Goal: Use online tool/utility: Utilize a website feature to perform a specific function

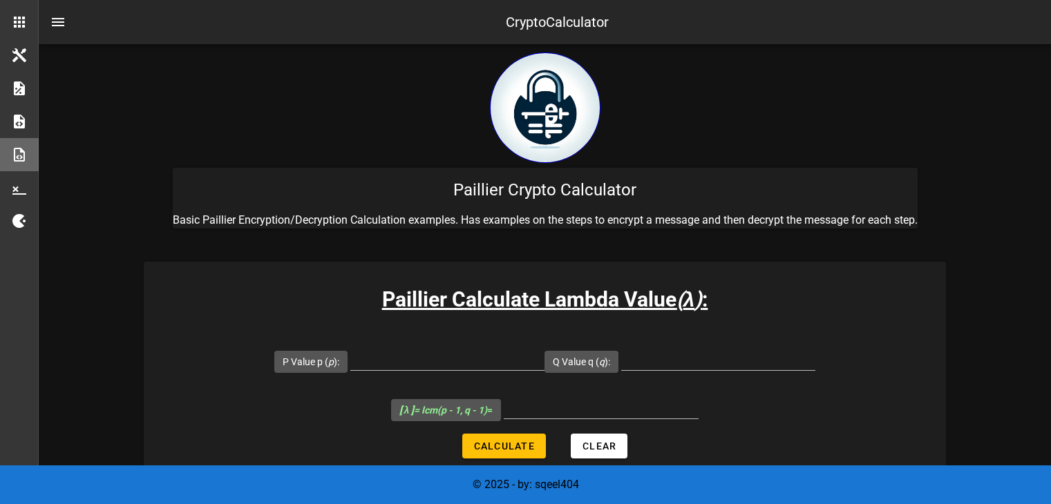
scroll to position [128, 0]
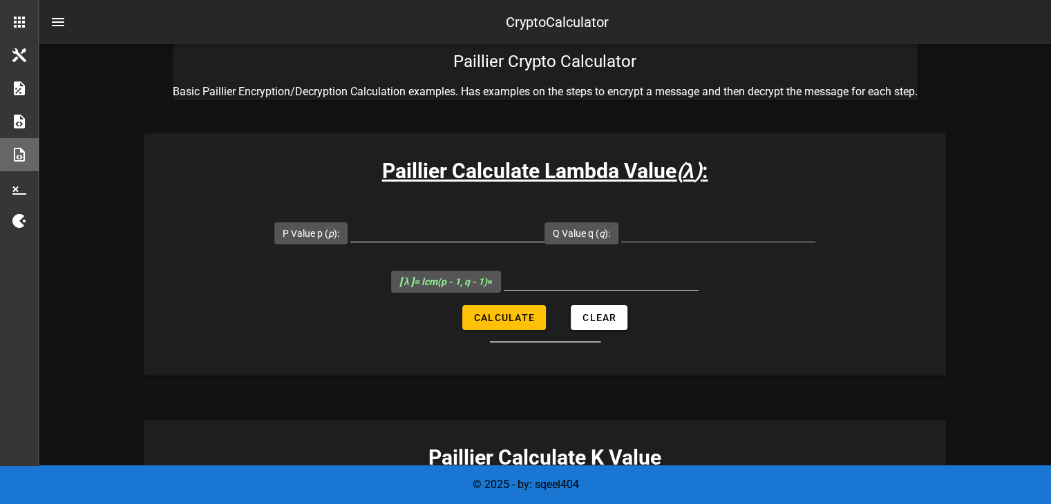
click at [452, 241] on div at bounding box center [447, 231] width 194 height 22
type input "106"
click at [666, 237] on input "Q Value q ( q ):" at bounding box center [718, 231] width 194 height 22
type input "60"
click at [501, 327] on button "Calculate" at bounding box center [504, 317] width 84 height 25
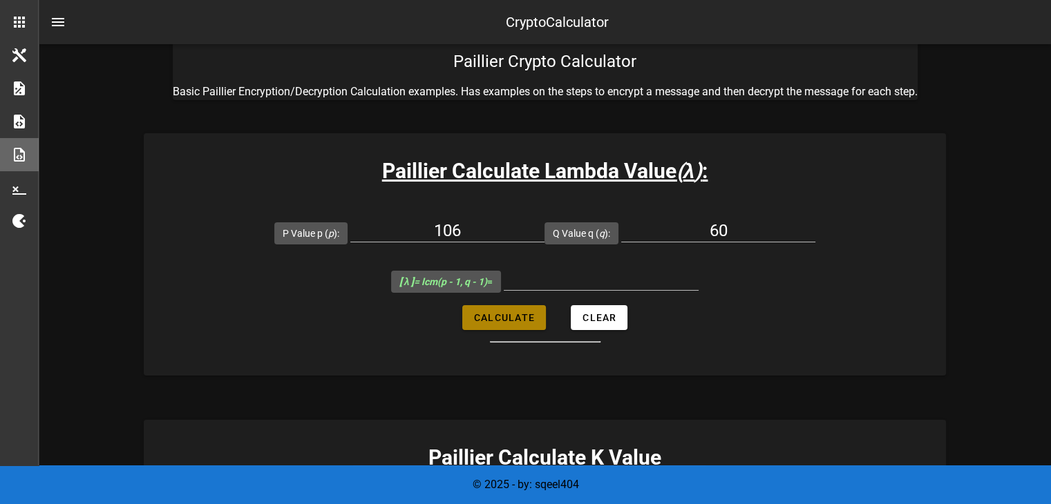
type input "6195"
click at [486, 224] on input "106" at bounding box center [447, 231] width 194 height 22
type input "107"
click at [729, 222] on input "60" at bounding box center [718, 231] width 194 height 22
type input "61"
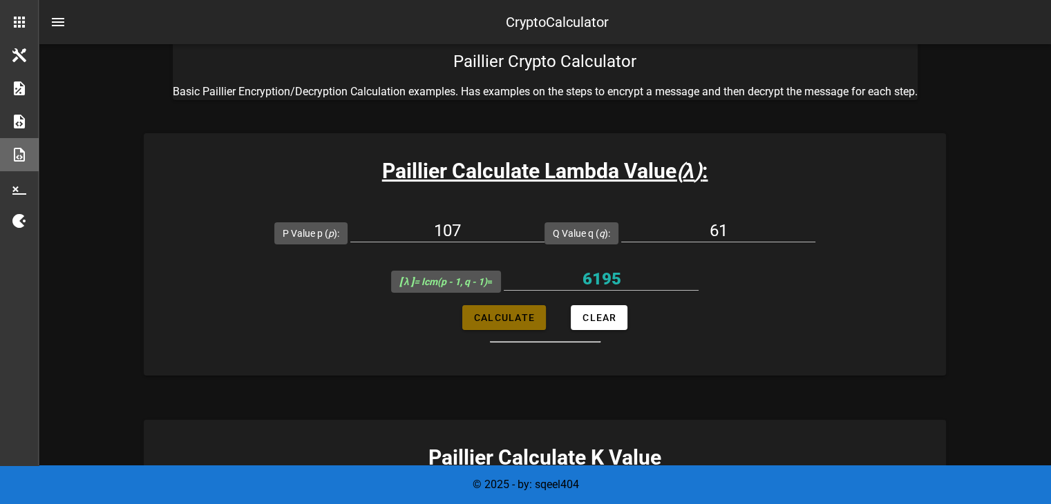
click at [508, 317] on span "Calculate" at bounding box center [503, 317] width 61 height 11
type input "3180"
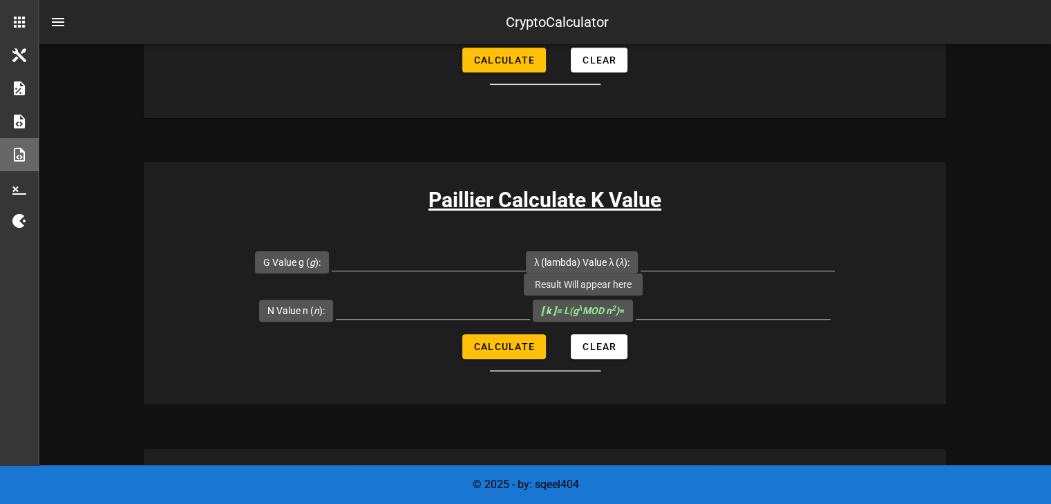
scroll to position [381, 0]
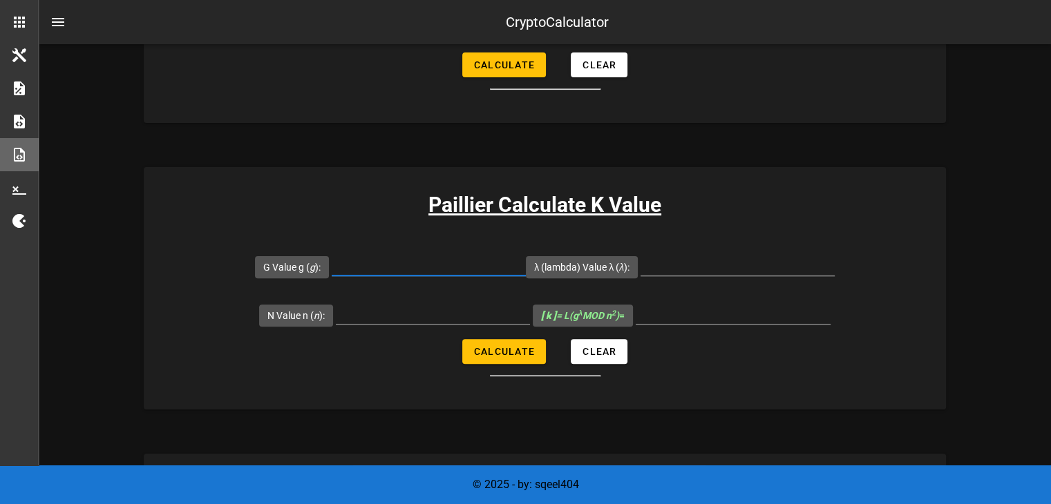
click at [443, 262] on input "G Value g ( g ):" at bounding box center [429, 264] width 194 height 22
type input "7109"
click at [669, 263] on input "λ (lambda) Value λ ( λ ):" at bounding box center [737, 264] width 194 height 22
type input "3180"
click at [381, 313] on input "N Value n ( n ):" at bounding box center [433, 313] width 194 height 22
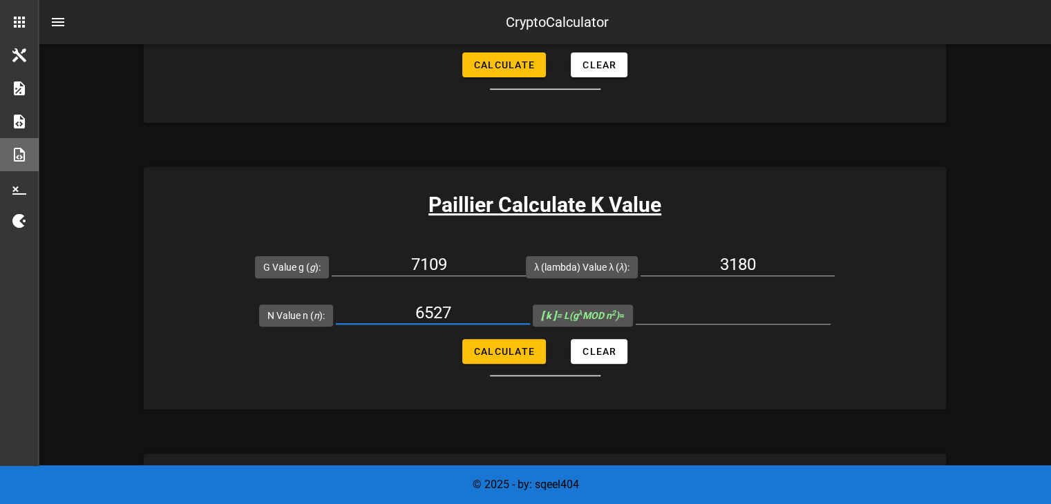
type input "6527"
click at [495, 350] on span "Calculate" at bounding box center [503, 351] width 61 height 11
type input "5258"
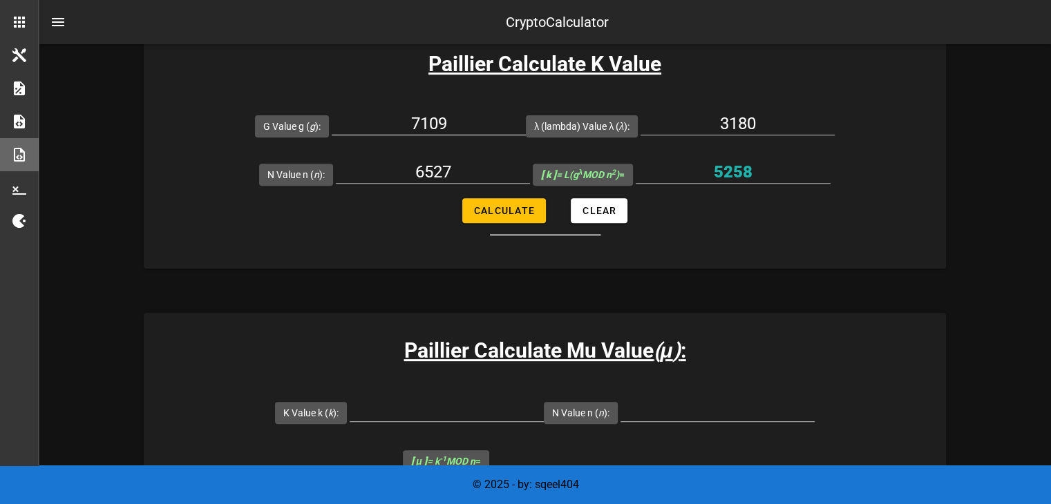
scroll to position [521, 0]
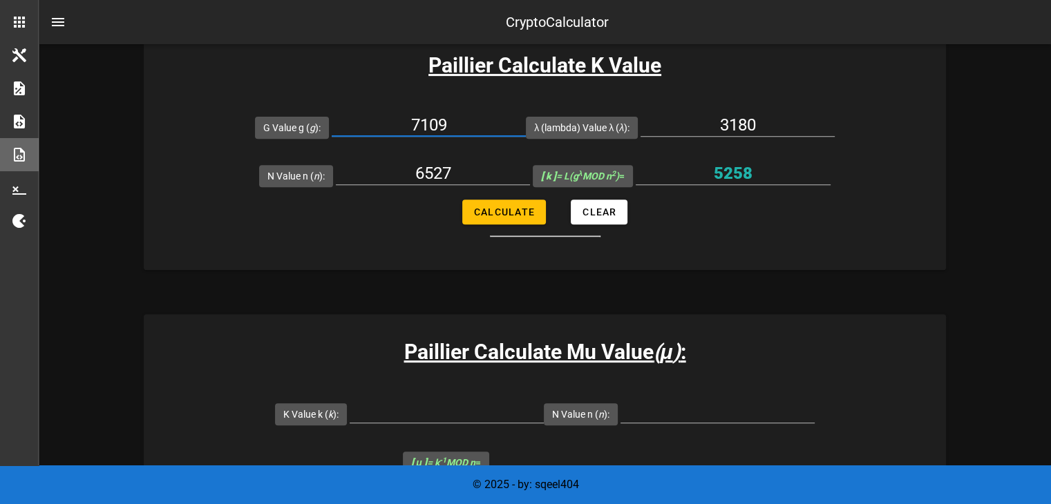
click at [440, 117] on input "7109" at bounding box center [429, 125] width 194 height 22
type input "7019"
click at [480, 207] on span "Calculate" at bounding box center [503, 212] width 61 height 11
type input "5143"
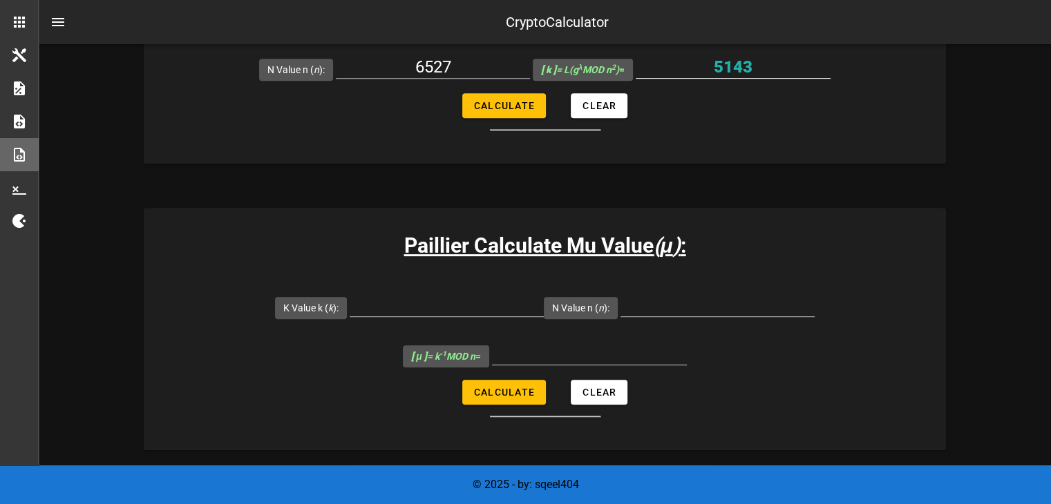
scroll to position [651, 0]
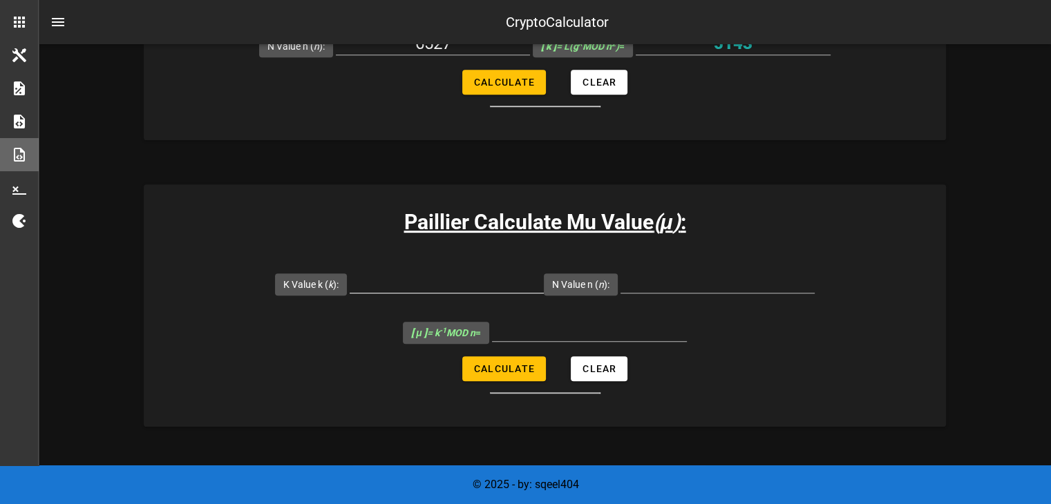
click at [472, 284] on input "K Value k ( k ):" at bounding box center [447, 282] width 194 height 22
type input "5143"
click at [689, 285] on input "N Value n ( n ):" at bounding box center [717, 282] width 194 height 22
type input "6527"
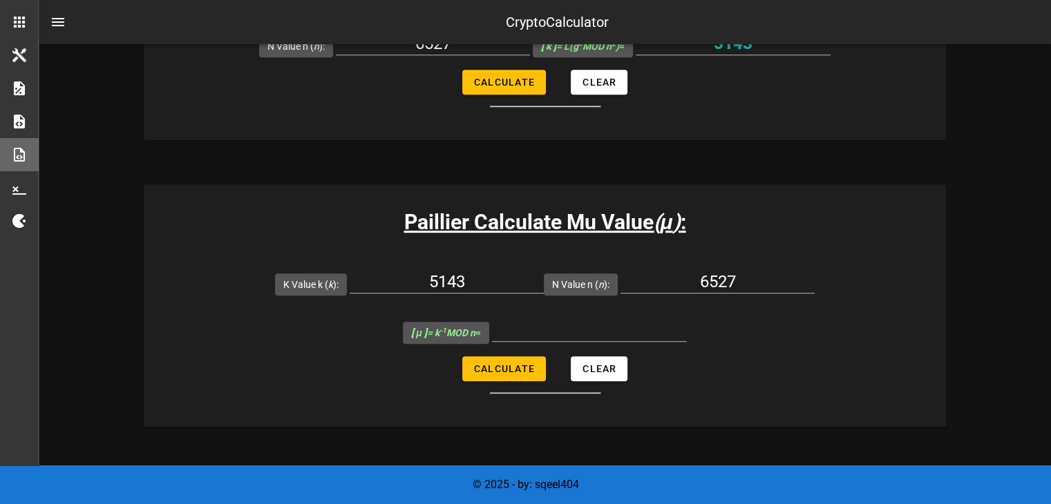
click at [387, 199] on div "Paillier Calculate Mu Value ( μ ) : K Value k ( k ): 5143 N Value n ( n ): 6527…" at bounding box center [545, 305] width 802 height 242
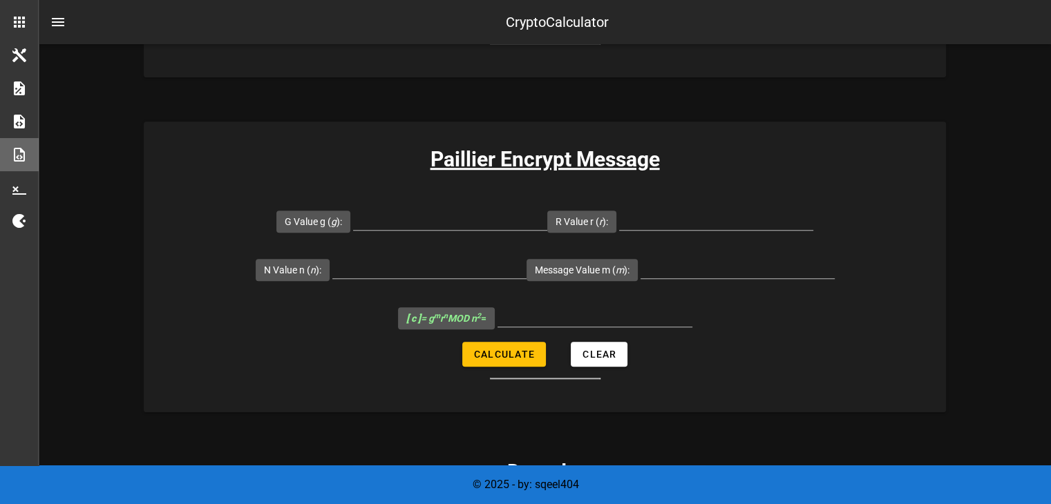
scroll to position [988, 0]
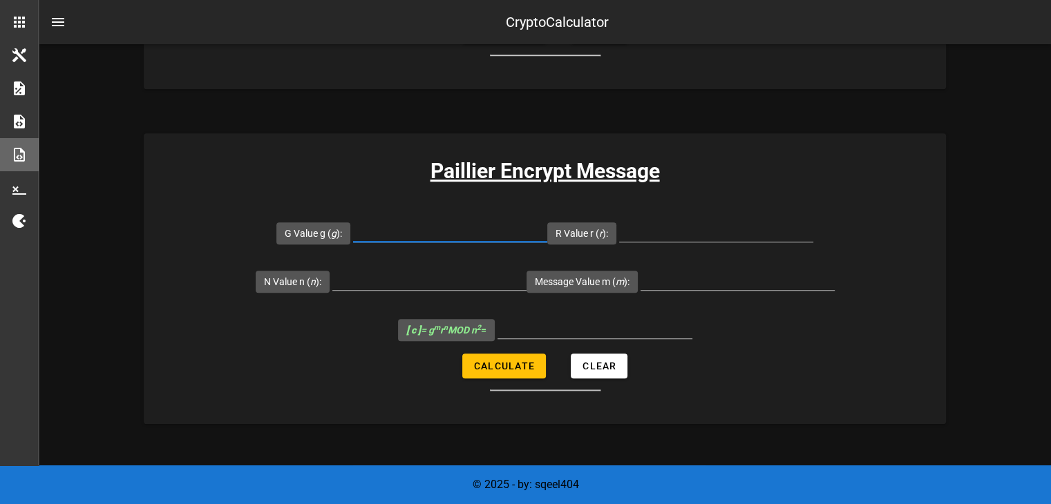
click at [453, 238] on input "G Value g ( g ):" at bounding box center [450, 231] width 194 height 22
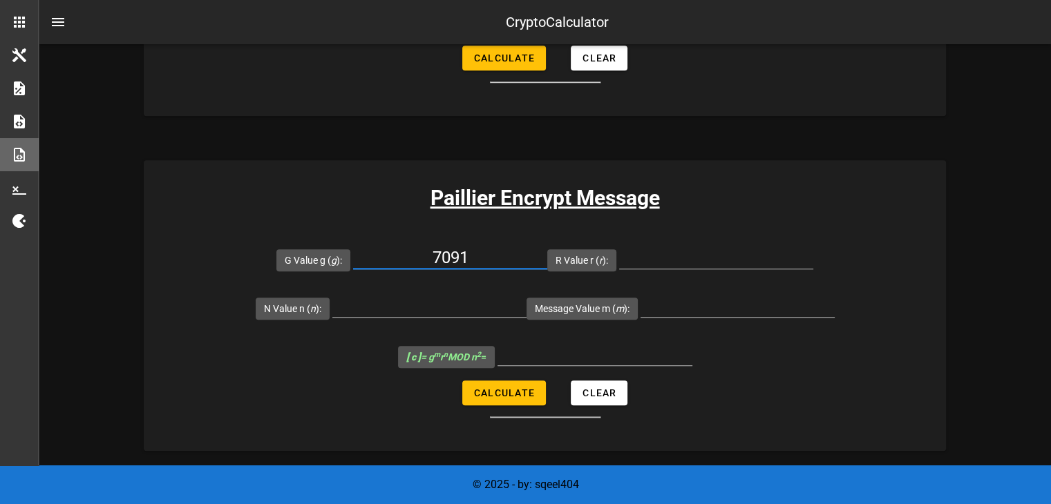
scroll to position [1006, 0]
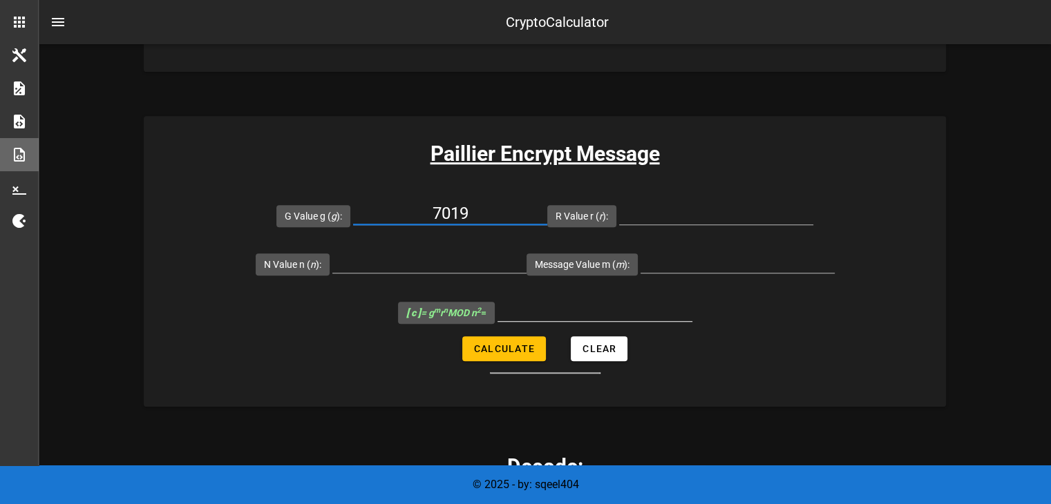
type input "7019"
click at [732, 227] on div at bounding box center [716, 220] width 194 height 37
click at [717, 218] on input "R Value r ( r ):" at bounding box center [716, 213] width 194 height 22
type input "71"
click at [445, 256] on input "N Value n ( n ):" at bounding box center [429, 262] width 194 height 22
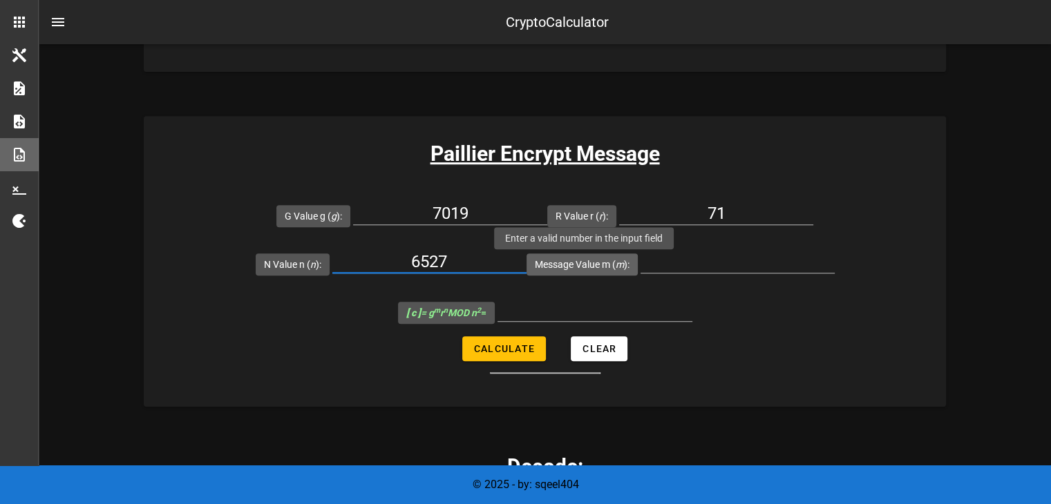
type input "6527"
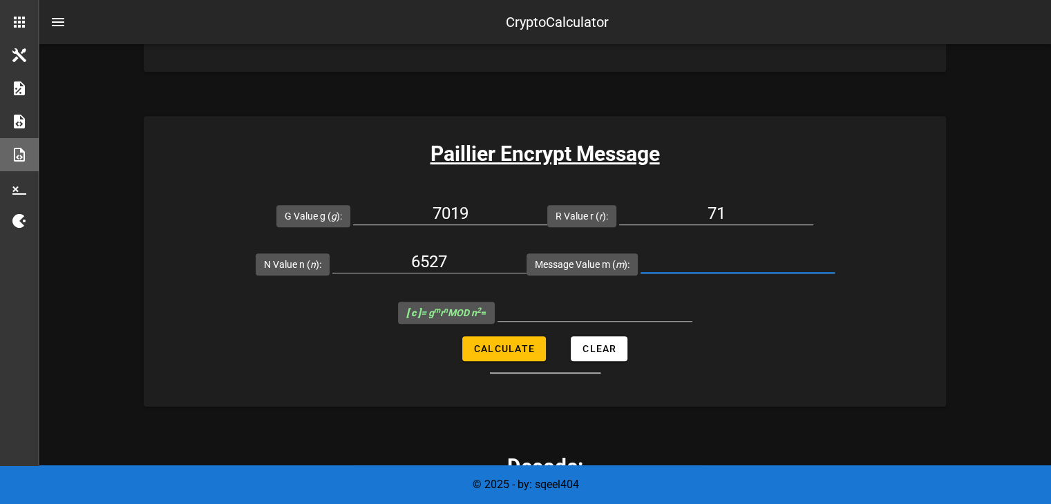
click at [721, 252] on input "Message Value m ( m ):" at bounding box center [737, 262] width 194 height 22
type input "64"
click at [540, 353] on button "Calculate" at bounding box center [504, 348] width 84 height 25
type input "16623805"
click at [625, 312] on input "16623805" at bounding box center [594, 310] width 195 height 22
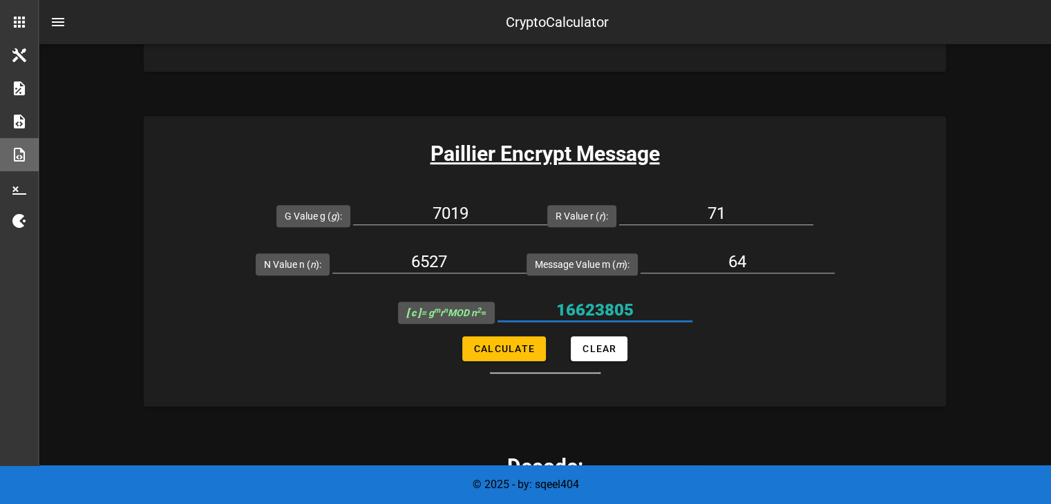
click at [625, 312] on input "16623805" at bounding box center [594, 310] width 195 height 22
click at [739, 215] on input "71" at bounding box center [716, 213] width 194 height 22
type input "72"
click at [518, 345] on span "Calculate" at bounding box center [503, 348] width 61 height 11
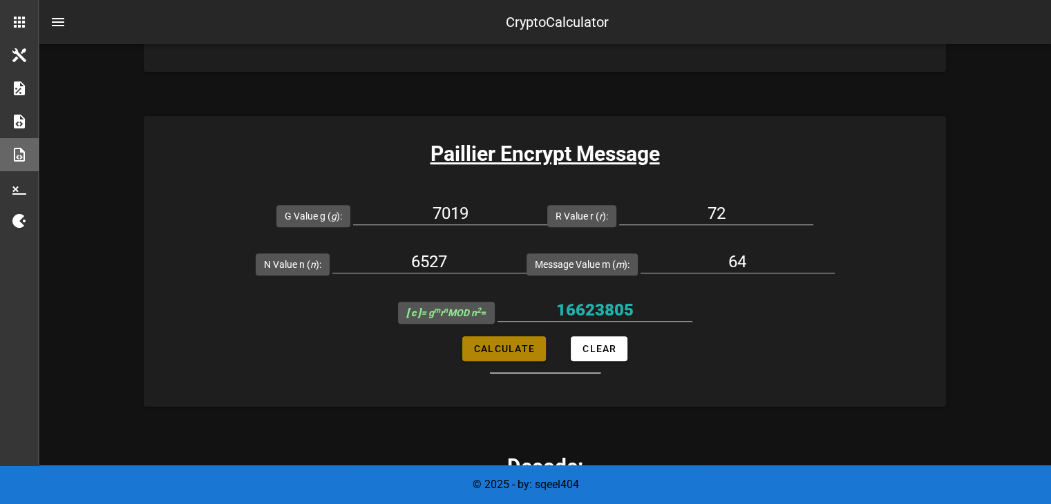
type input "7455532"
click at [622, 305] on input "7455532" at bounding box center [594, 310] width 195 height 22
click at [729, 211] on input "72" at bounding box center [716, 213] width 194 height 22
type input "73"
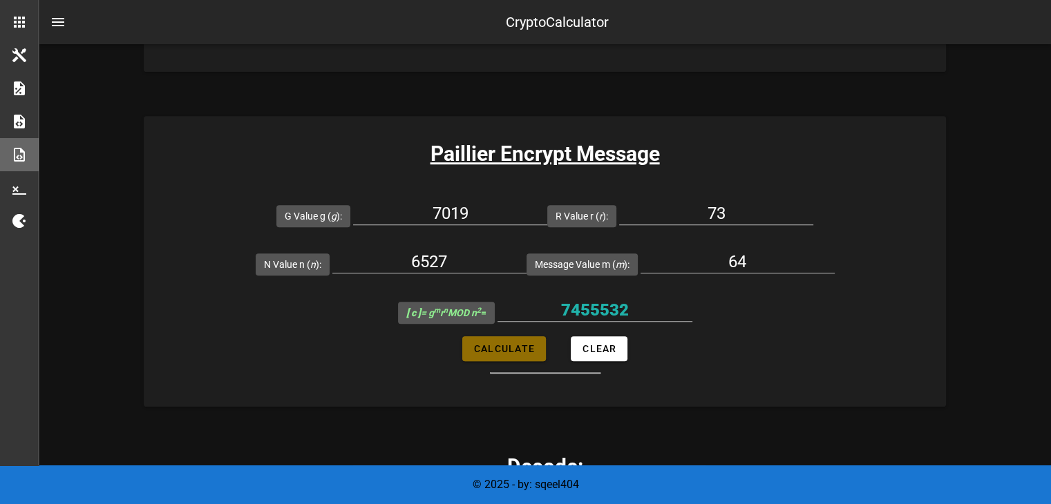
click at [493, 338] on button "Calculate" at bounding box center [504, 348] width 84 height 25
type input "37223135"
click at [597, 307] on input "37223135" at bounding box center [594, 310] width 195 height 22
click at [743, 218] on input "73" at bounding box center [716, 213] width 194 height 22
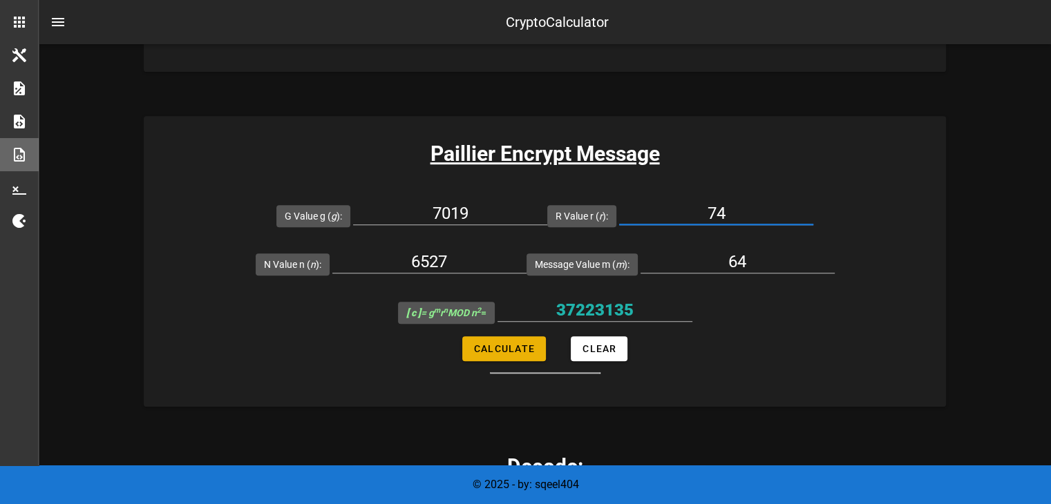
type input "74"
click at [528, 354] on button "Calculate" at bounding box center [504, 348] width 84 height 25
type input "28781523"
click at [631, 309] on input "28781523" at bounding box center [594, 310] width 195 height 22
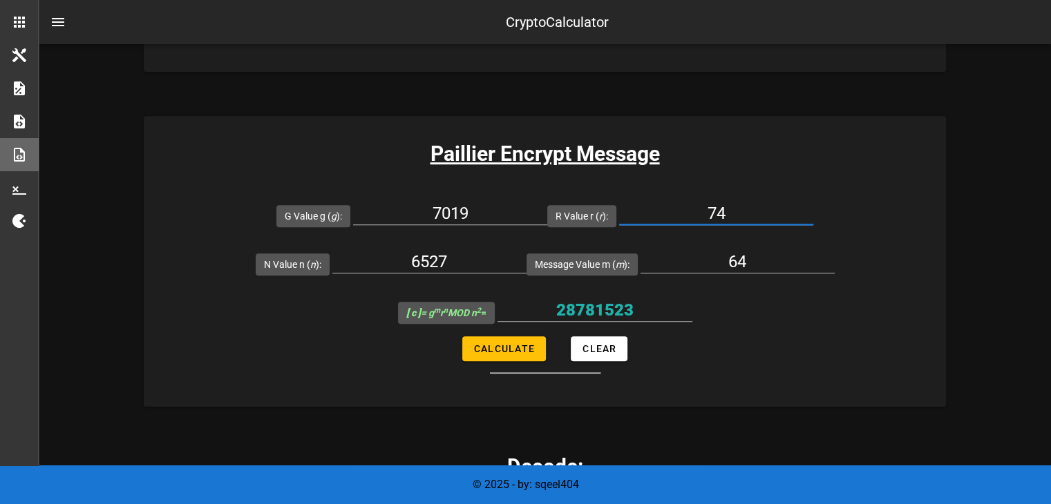
click at [729, 209] on input "74" at bounding box center [716, 213] width 194 height 22
type input "75"
click at [754, 259] on input "64" at bounding box center [737, 262] width 194 height 22
type input "6"
type input "16"
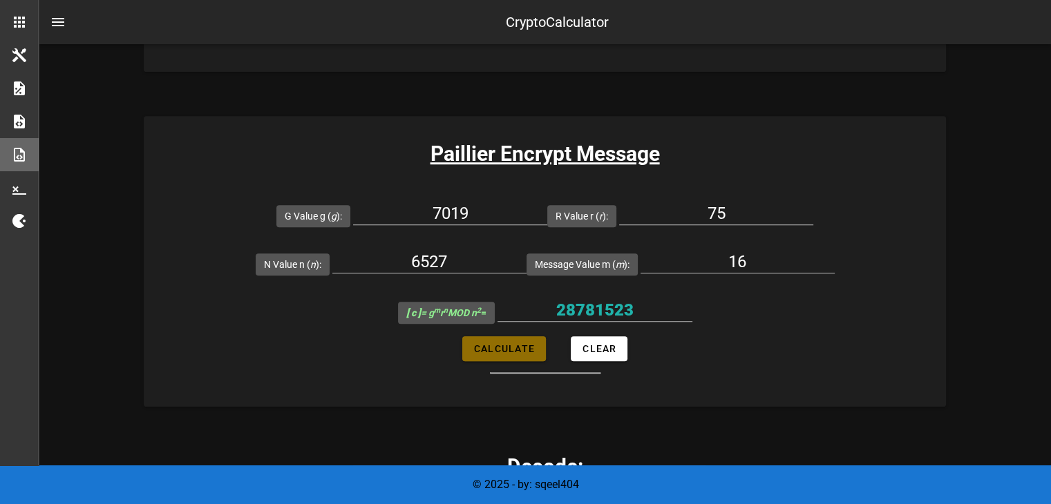
click at [512, 336] on button "Calculate" at bounding box center [504, 348] width 84 height 25
click at [601, 307] on input "35730009" at bounding box center [594, 310] width 195 height 22
click at [509, 350] on span "Calculate" at bounding box center [503, 348] width 61 height 11
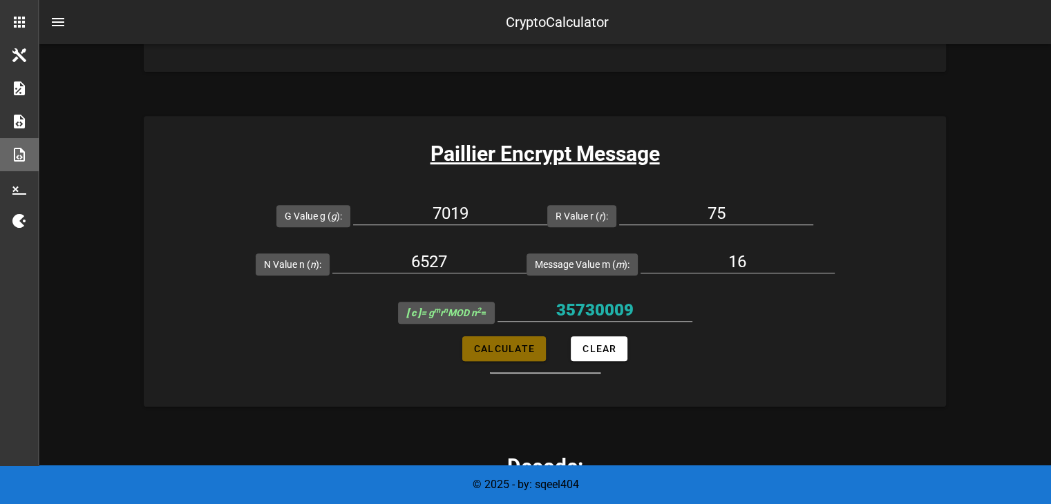
click at [509, 350] on span "Calculate" at bounding box center [503, 348] width 61 height 11
type input "35730009"
click at [752, 213] on input "75" at bounding box center [716, 213] width 194 height 22
type input "76"
click at [520, 347] on span "Calculate" at bounding box center [503, 348] width 61 height 11
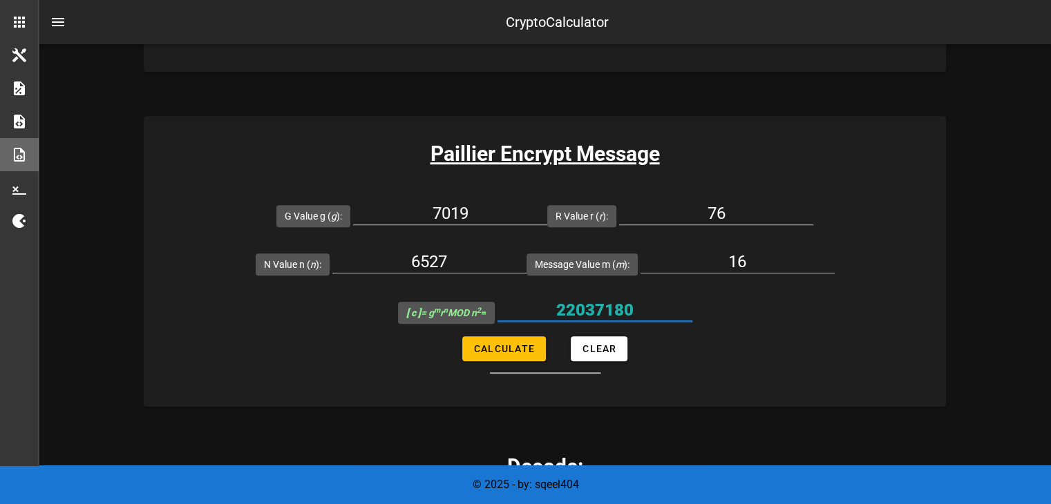
click at [614, 300] on input "22037180" at bounding box center [594, 310] width 195 height 22
click at [507, 351] on span "Calculate" at bounding box center [503, 348] width 61 height 11
type input "22037180"
click at [733, 214] on input "76" at bounding box center [716, 213] width 194 height 22
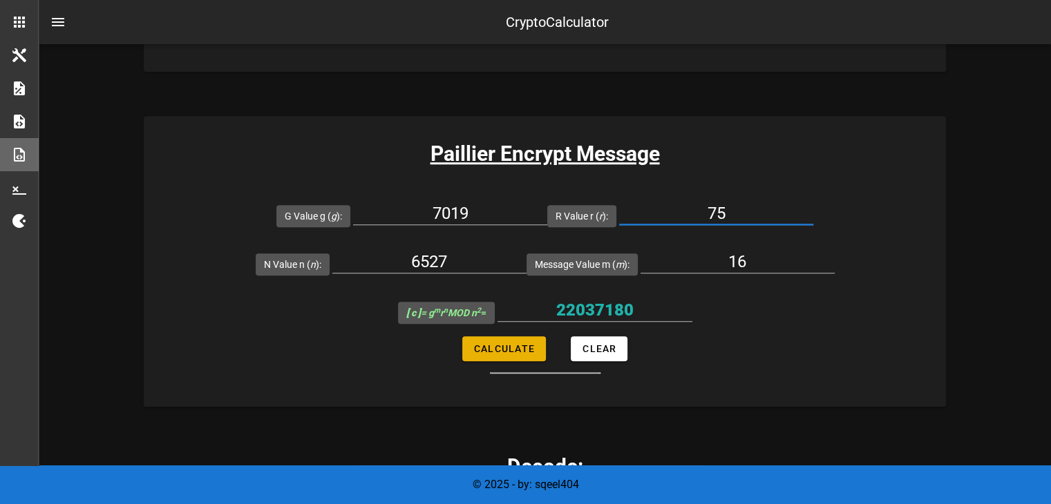
type input "75"
click at [508, 356] on button "Calculate" at bounding box center [504, 348] width 84 height 25
type input "35730009"
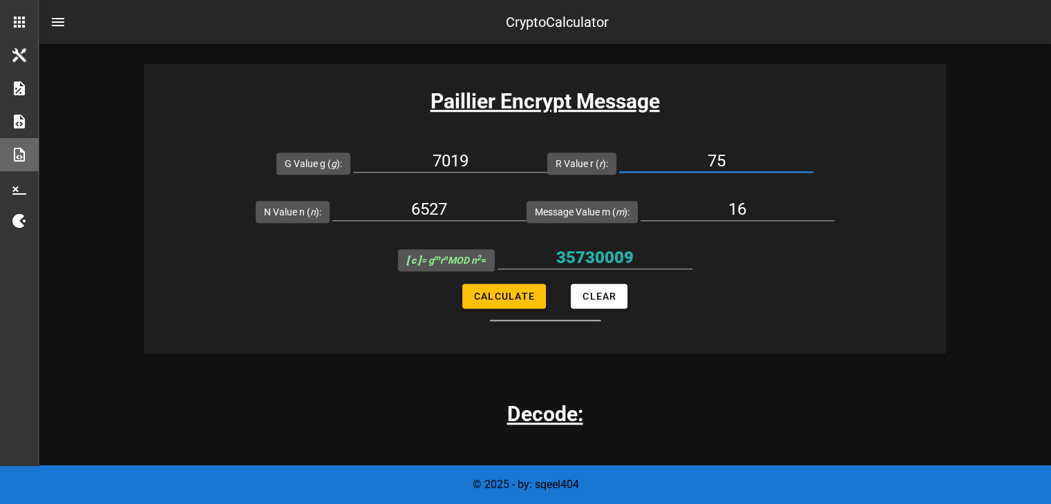
click at [751, 150] on input "75" at bounding box center [716, 161] width 194 height 22
click at [747, 155] on input "75" at bounding box center [716, 161] width 194 height 22
type input "77"
click at [537, 285] on button "Calculate" at bounding box center [504, 296] width 84 height 25
type input "30448834"
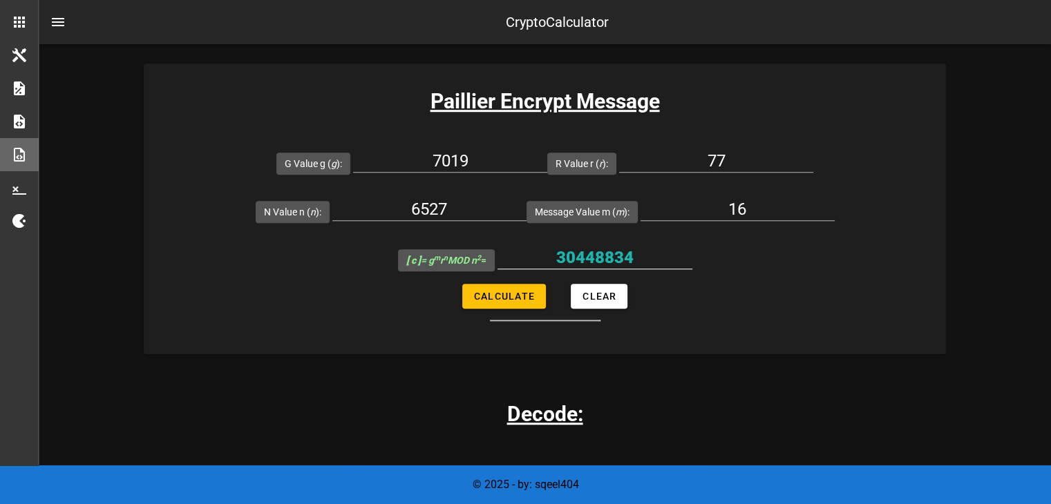
click at [586, 263] on input "30448834" at bounding box center [594, 258] width 195 height 22
click at [756, 208] on input "16" at bounding box center [737, 209] width 194 height 22
type input "1"
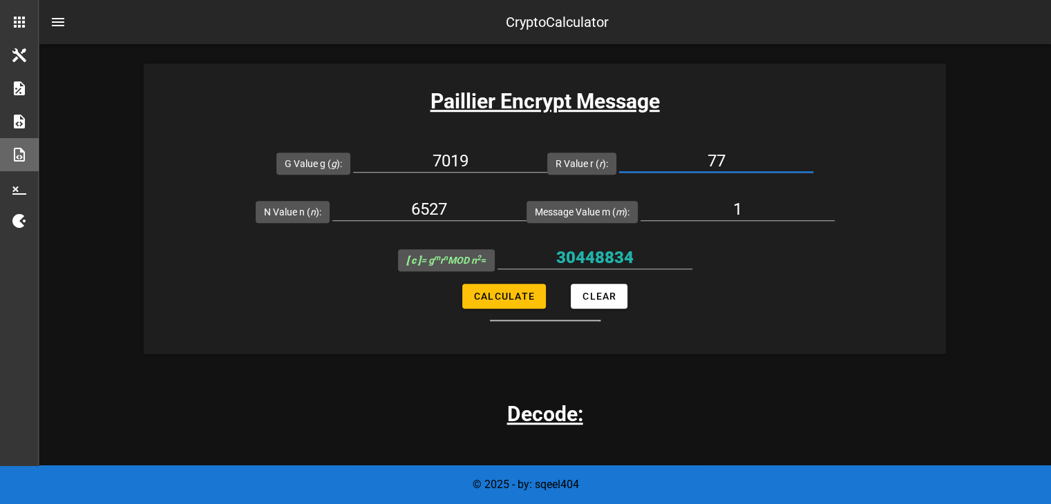
click at [748, 158] on input "77" at bounding box center [716, 161] width 194 height 22
type input "78"
click at [509, 287] on button "Calculate" at bounding box center [504, 296] width 84 height 25
type input "35591"
click at [514, 302] on button "Calculate" at bounding box center [504, 296] width 84 height 25
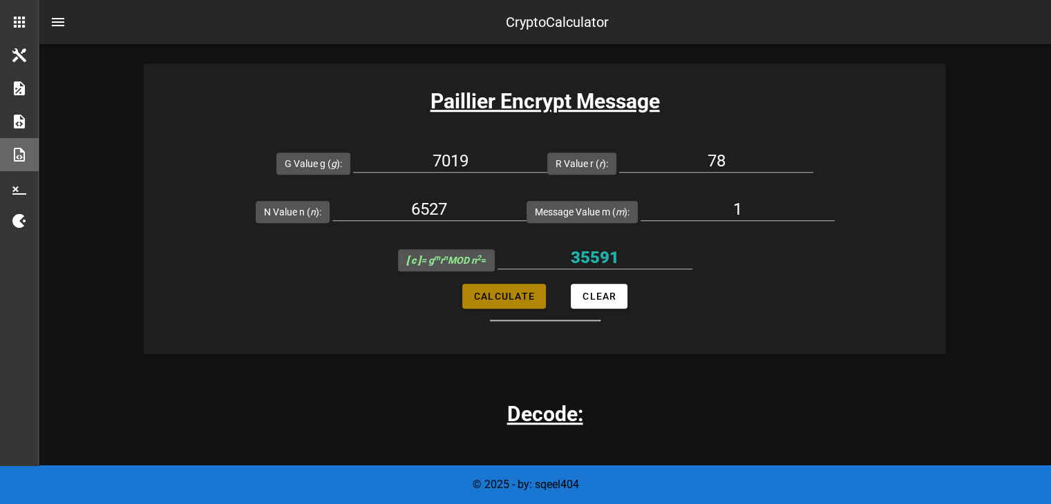
type input "35591"
click at [600, 264] on input "35591" at bounding box center [594, 258] width 195 height 22
click at [506, 161] on input "7019" at bounding box center [450, 161] width 194 height 22
type input "7091"
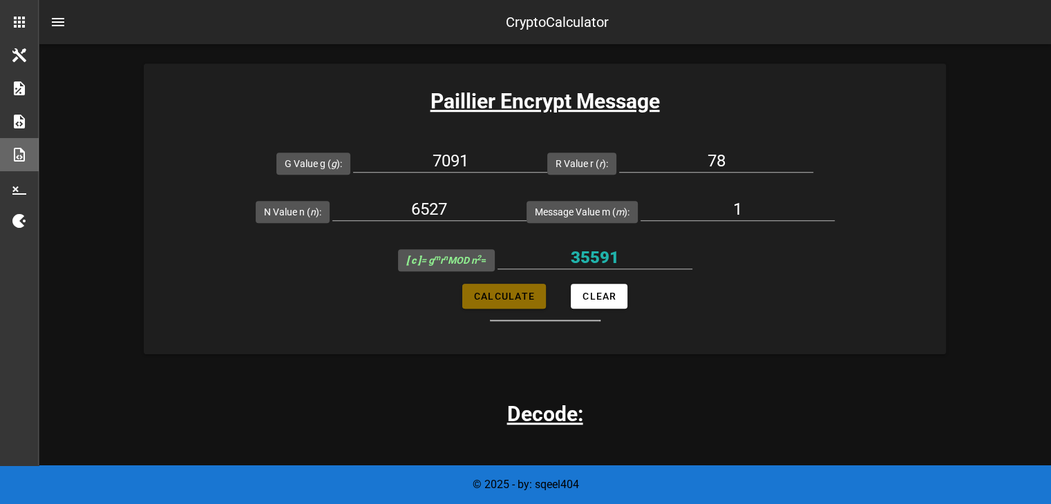
click at [506, 299] on span "Calculate" at bounding box center [503, 296] width 61 height 11
type input "20562961"
click at [486, 162] on input "7091" at bounding box center [450, 161] width 194 height 22
type input "7019"
click at [525, 294] on span "Calculate" at bounding box center [503, 296] width 61 height 11
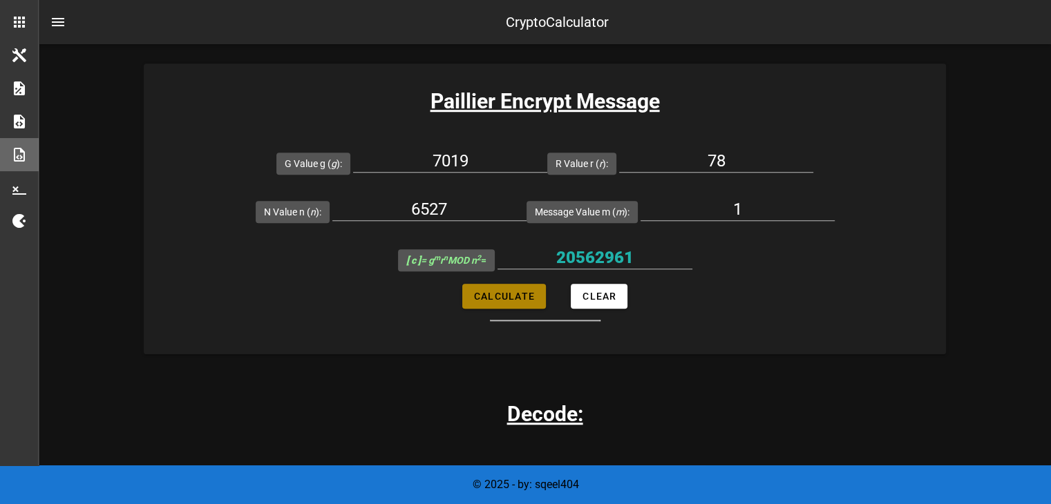
type input "35591"
click at [491, 169] on div "7019" at bounding box center [450, 161] width 194 height 22
click at [736, 168] on input "78" at bounding box center [716, 161] width 194 height 22
type input "79"
click at [484, 300] on button "Calculate" at bounding box center [504, 296] width 84 height 25
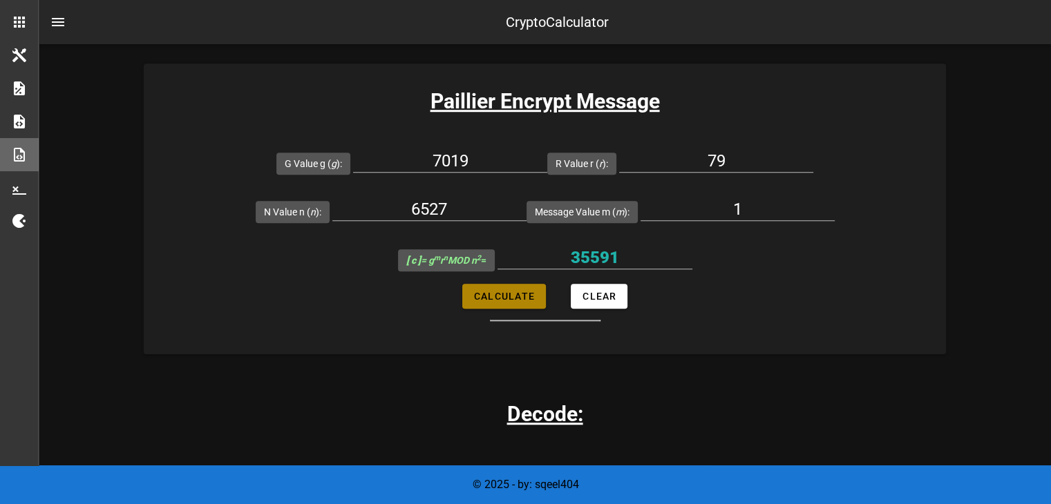
type input "31639803"
click at [735, 166] on input "79" at bounding box center [716, 161] width 194 height 22
type input "78"
click at [495, 300] on span "Calculate" at bounding box center [503, 296] width 61 height 11
type input "35591"
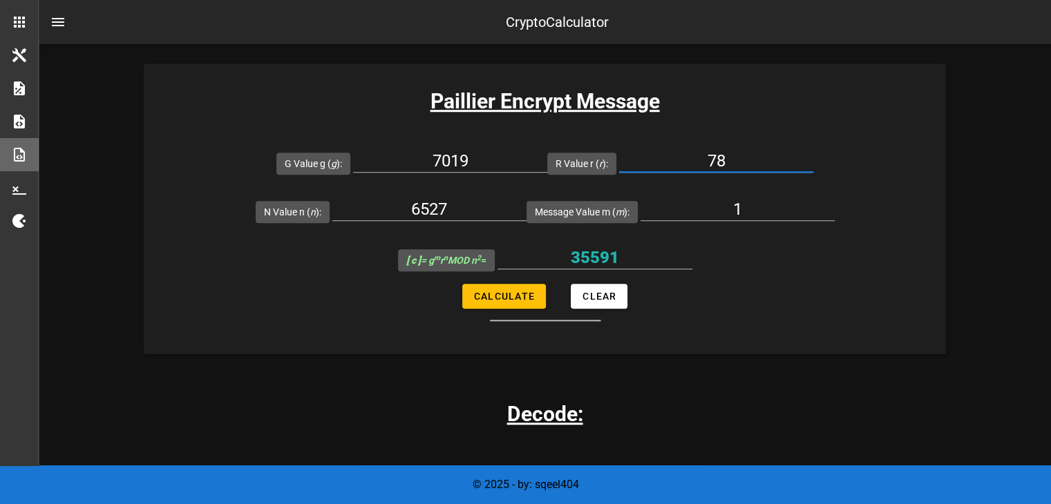
click at [776, 155] on input "78" at bounding box center [716, 161] width 194 height 22
type input "79"
click at [533, 299] on span "Calculate" at bounding box center [503, 296] width 61 height 11
click at [611, 248] on input "31639803" at bounding box center [594, 258] width 195 height 22
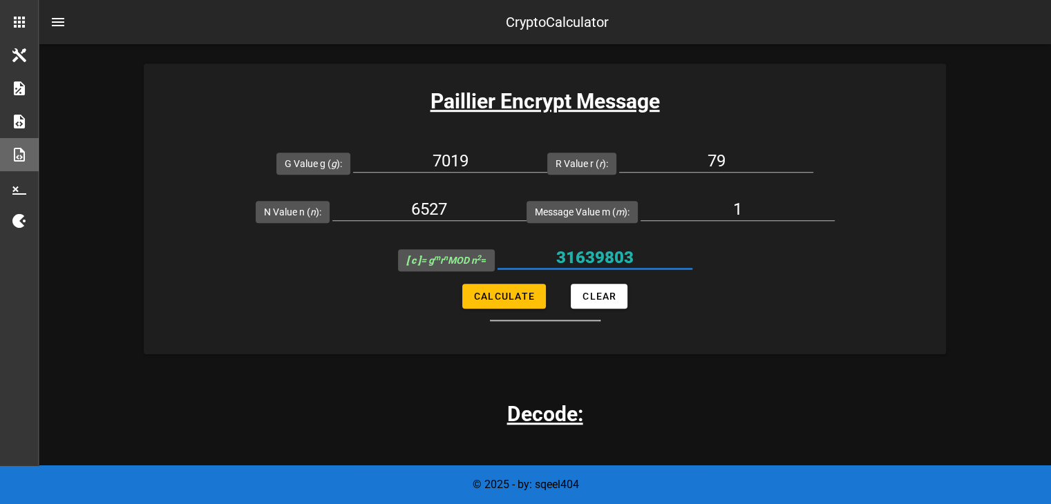
click at [611, 248] on input "31639803" at bounding box center [594, 258] width 195 height 22
click at [519, 294] on span "Calculate" at bounding box center [503, 296] width 61 height 11
type input "31639803"
click at [746, 153] on input "79" at bounding box center [716, 161] width 194 height 22
type input "7"
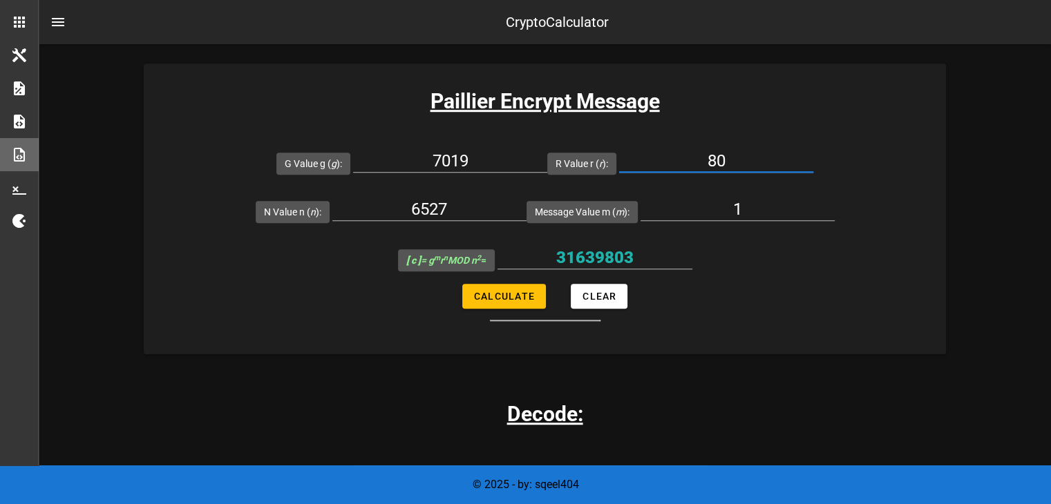
type input "80"
click at [512, 306] on button "Calculate" at bounding box center [504, 296] width 84 height 25
type input "28502453"
click at [573, 256] on input "28502453" at bounding box center [594, 258] width 195 height 22
